Goal: Check status: Check status

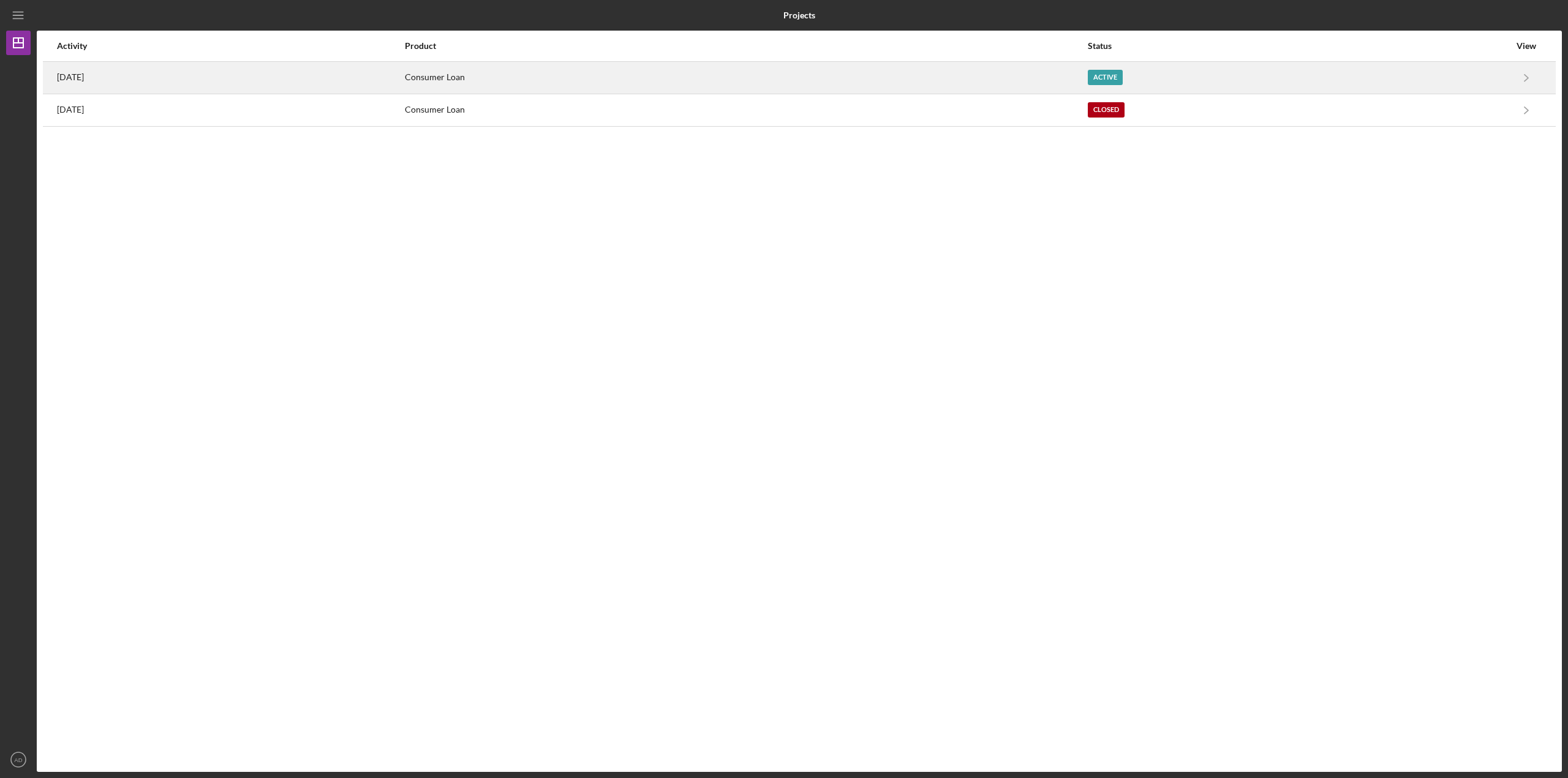
click at [1071, 78] on div "Consumer Loan" at bounding box center [746, 78] width 682 height 31
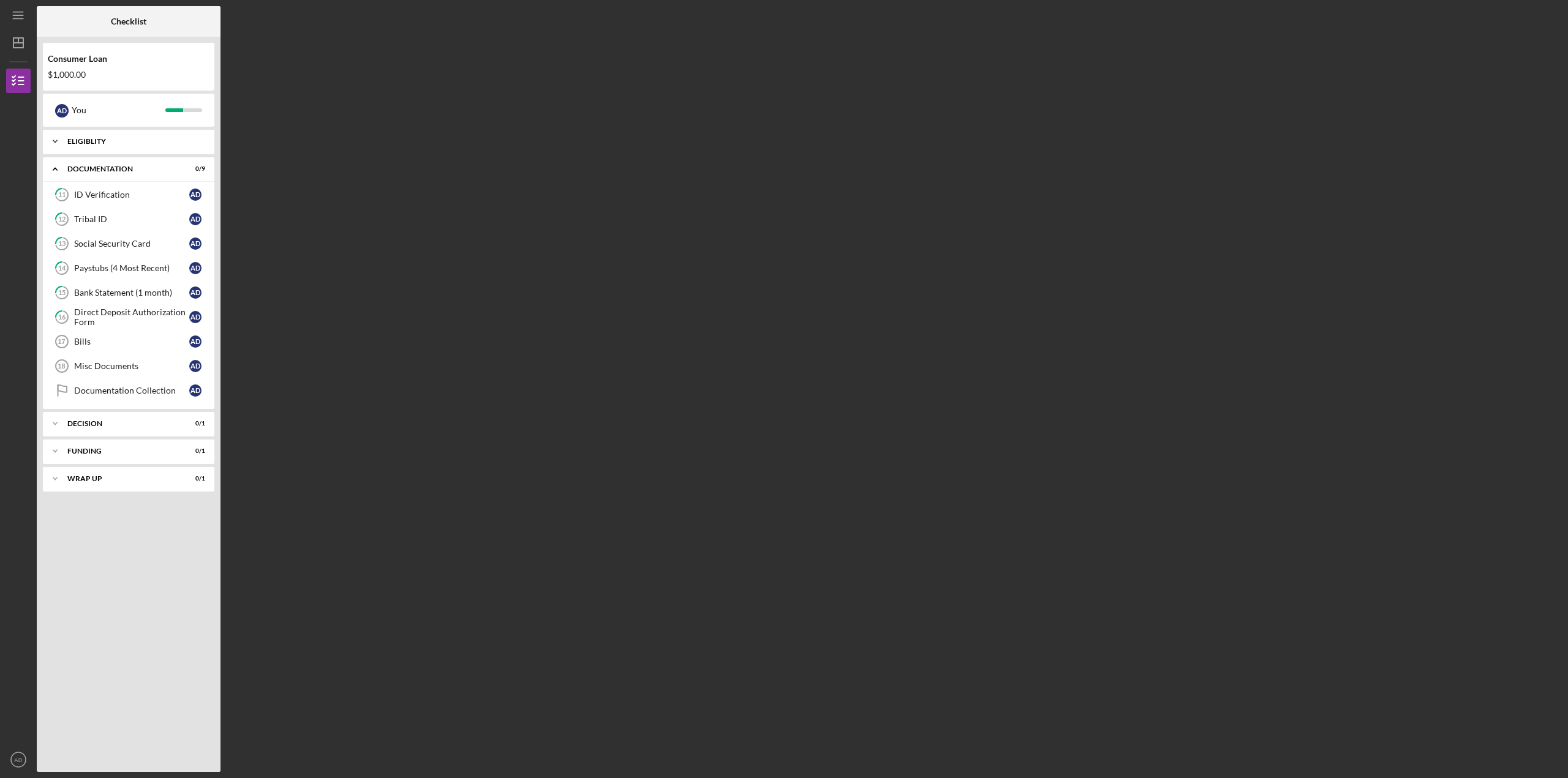
click at [51, 143] on icon "Icon/Expander" at bounding box center [55, 141] width 25 height 25
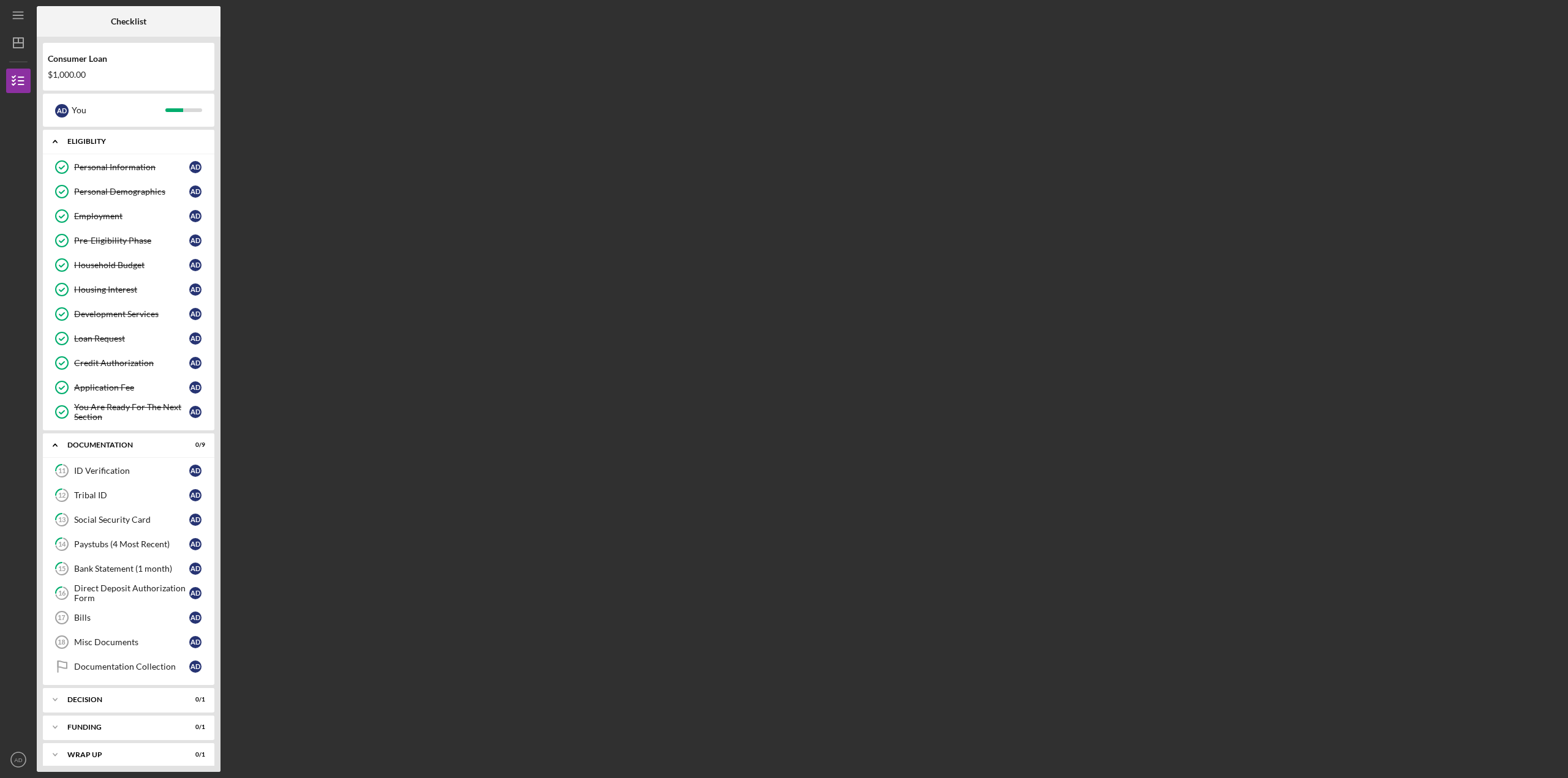
click at [51, 143] on icon "Icon/Expander" at bounding box center [55, 141] width 25 height 25
